Goal: Task Accomplishment & Management: Manage account settings

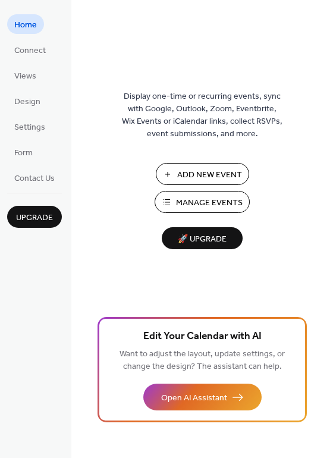
click at [209, 202] on span "Manage Events" at bounding box center [209, 203] width 67 height 12
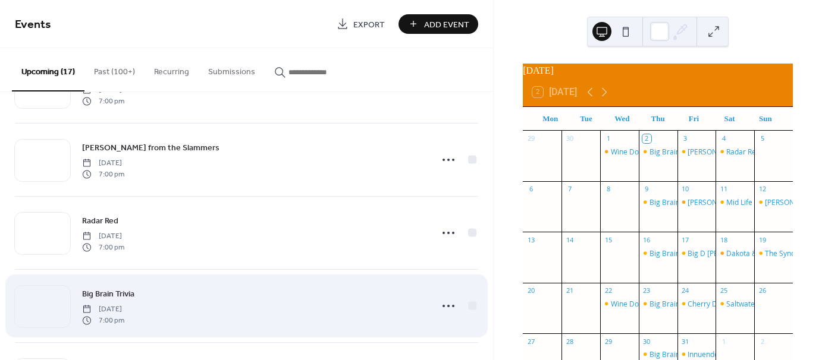
scroll to position [119, 0]
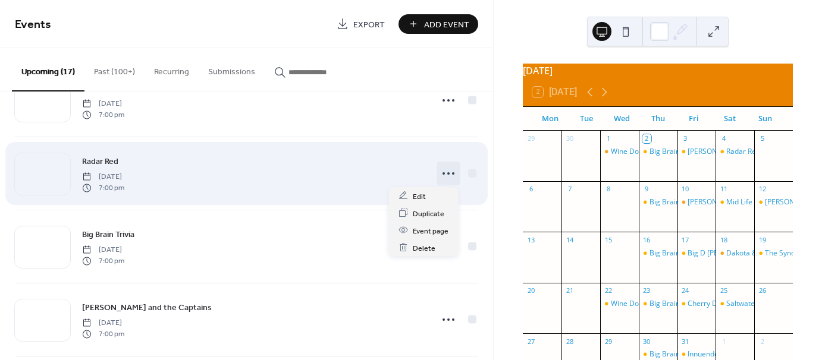
click at [447, 173] on circle at bounding box center [448, 174] width 2 height 2
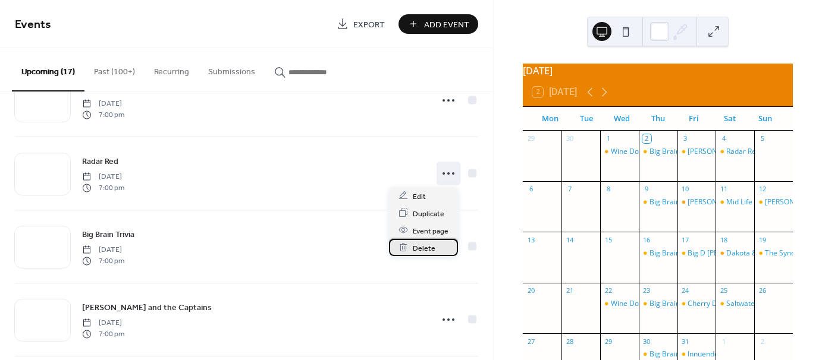
click at [411, 245] on div "Delete" at bounding box center [423, 247] width 69 height 17
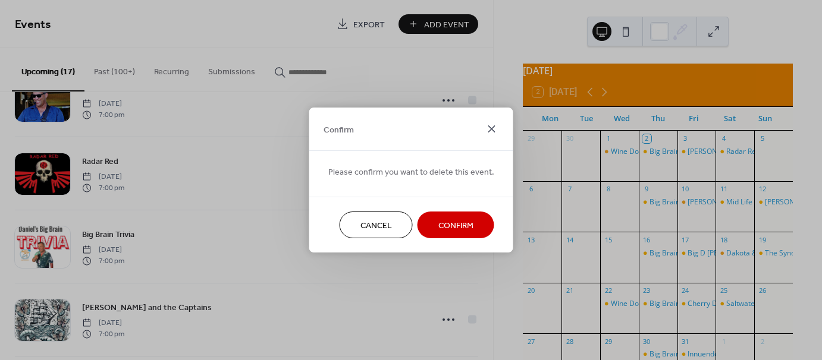
click at [487, 130] on icon at bounding box center [492, 129] width 14 height 14
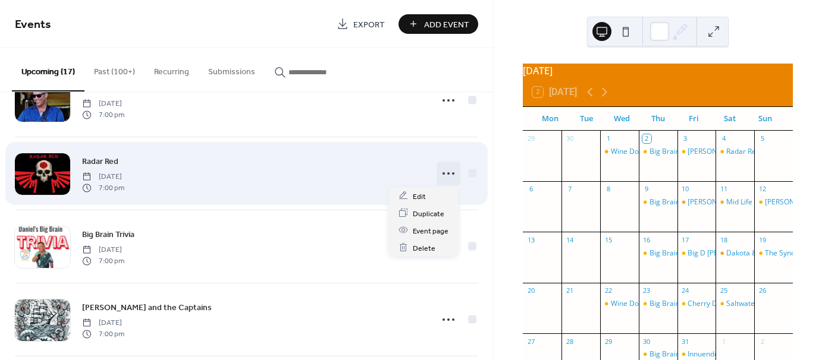
click at [449, 173] on icon at bounding box center [448, 173] width 19 height 19
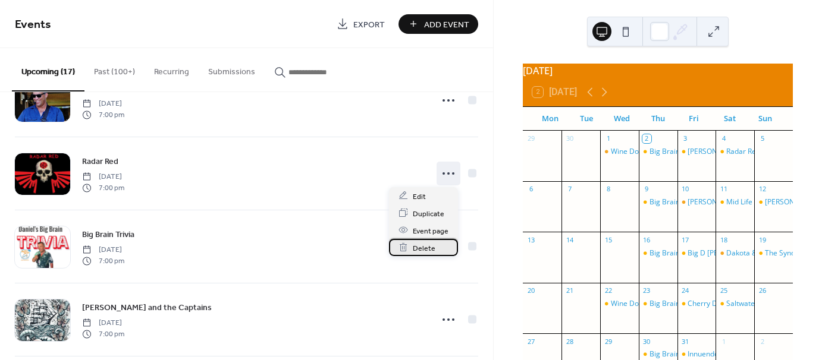
click at [420, 244] on span "Delete" at bounding box center [424, 248] width 23 height 12
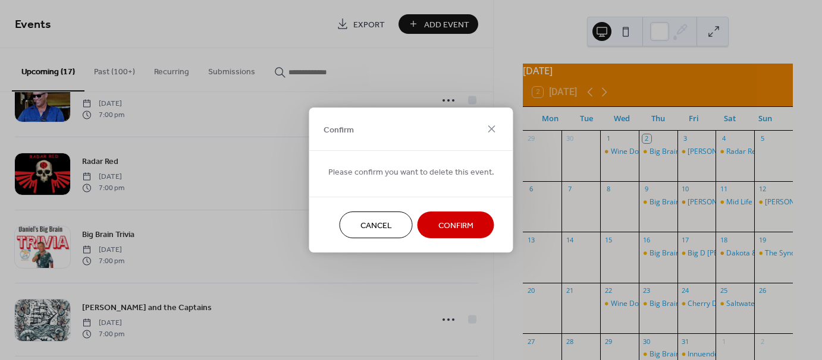
click at [471, 223] on button "Confirm" at bounding box center [456, 225] width 77 height 27
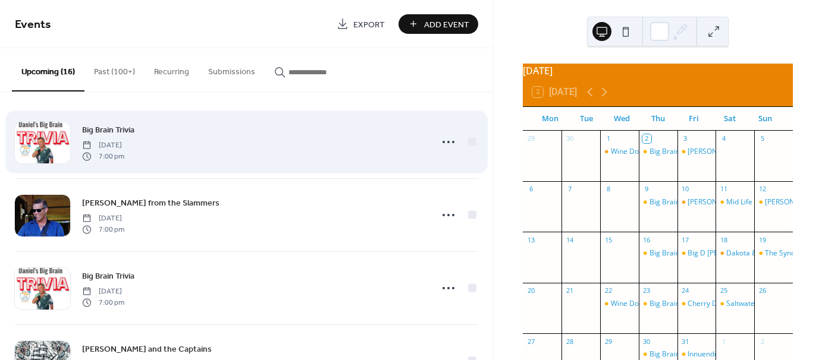
scroll to position [0, 0]
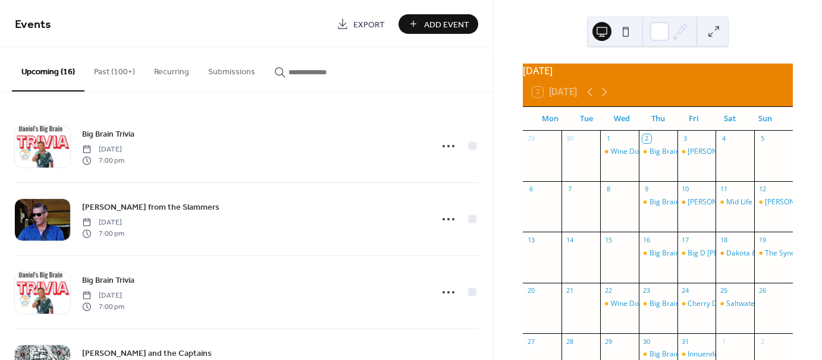
click at [316, 70] on input "button" at bounding box center [324, 72] width 71 height 12
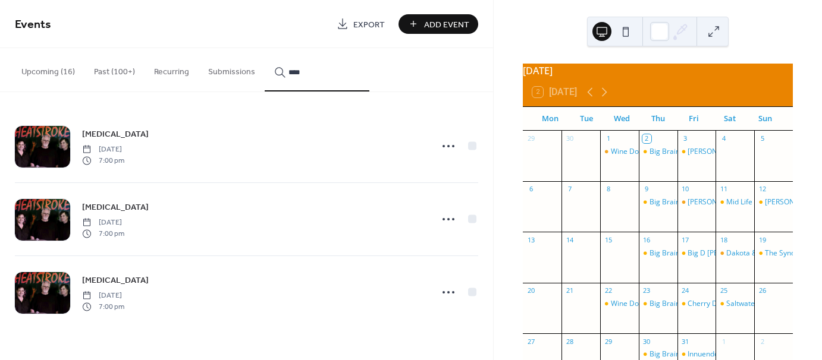
type input "****"
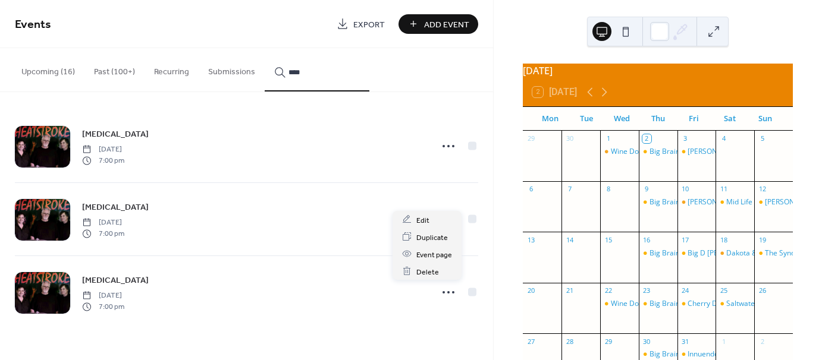
click at [450, 293] on icon at bounding box center [448, 292] width 19 height 19
click at [425, 233] on span "Duplicate" at bounding box center [432, 237] width 32 height 12
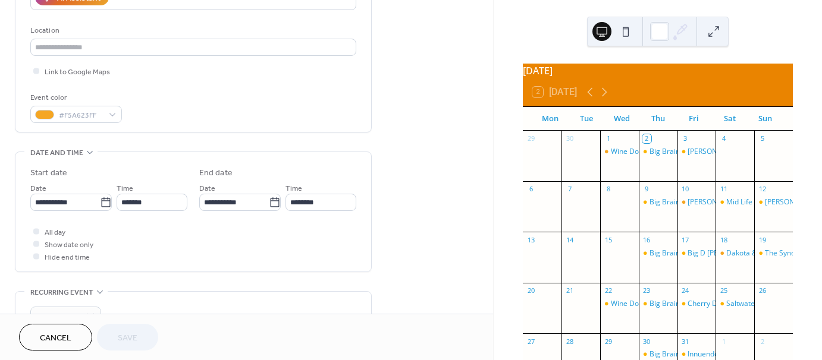
scroll to position [238, 0]
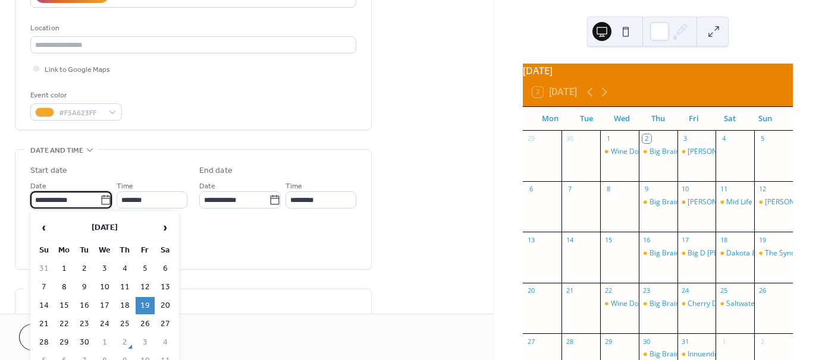
click at [95, 202] on input "**********" at bounding box center [65, 200] width 70 height 17
click at [160, 227] on span "›" at bounding box center [165, 228] width 18 height 24
click at [164, 268] on td "4" at bounding box center [165, 269] width 19 height 17
type input "**********"
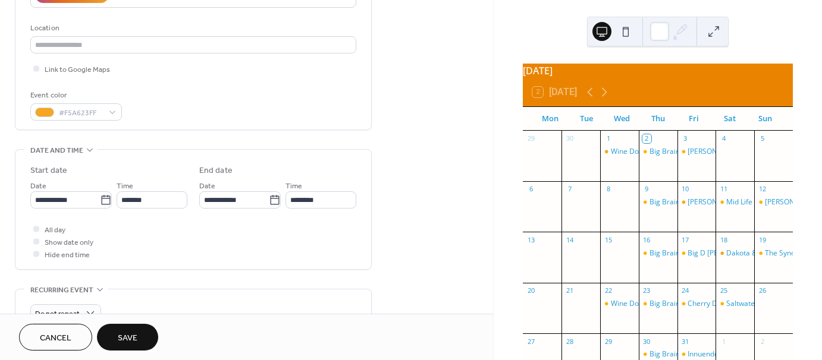
click at [142, 330] on button "Save" at bounding box center [127, 337] width 61 height 27
